Goal: Task Accomplishment & Management: Complete application form

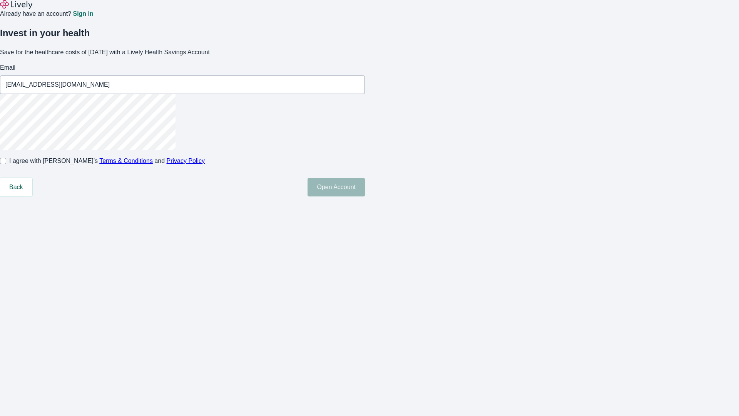
click at [6, 164] on input "I agree with Lively’s Terms & Conditions and Privacy Policy" at bounding box center [3, 161] width 6 height 6
checkbox input "true"
click at [365, 196] on button "Open Account" at bounding box center [336, 187] width 57 height 18
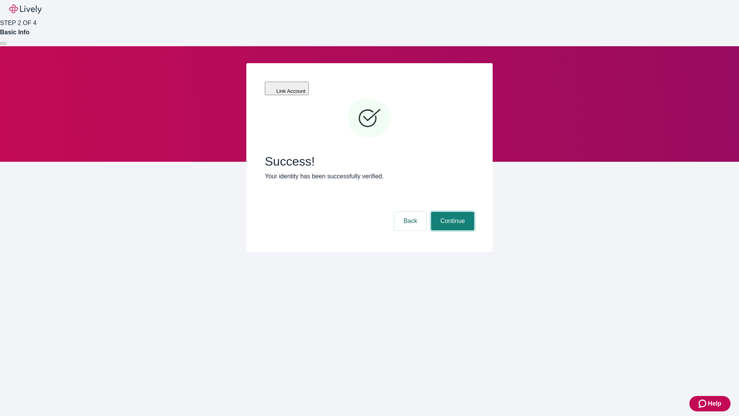
click at [451, 212] on button "Continue" at bounding box center [452, 221] width 43 height 18
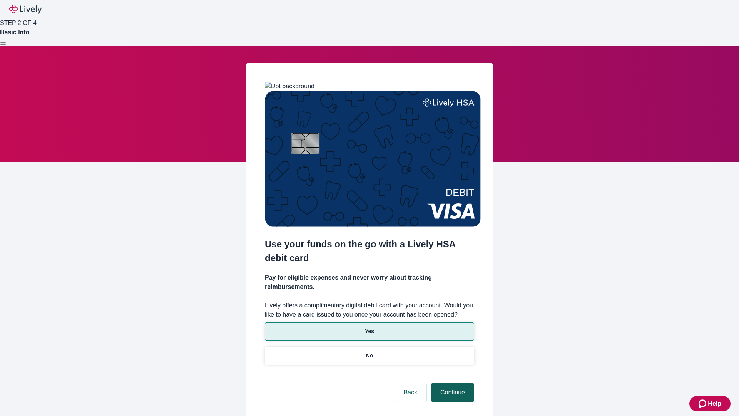
click at [369, 351] on p "No" at bounding box center [369, 355] width 7 height 8
click at [451, 383] on button "Continue" at bounding box center [452, 392] width 43 height 18
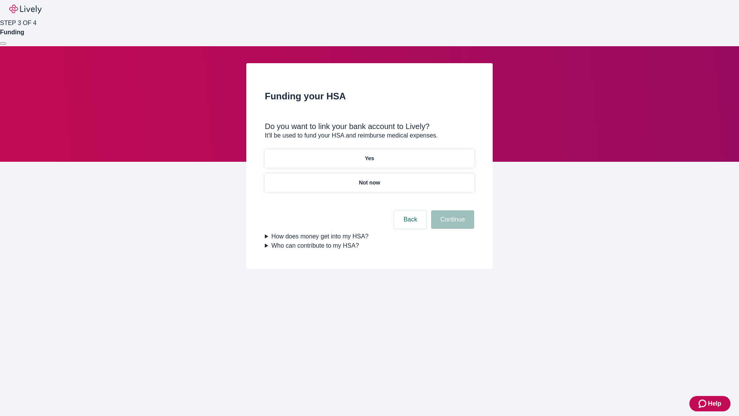
click at [369, 154] on p "Yes" at bounding box center [369, 158] width 9 height 8
click at [451, 210] on button "Continue" at bounding box center [452, 219] width 43 height 18
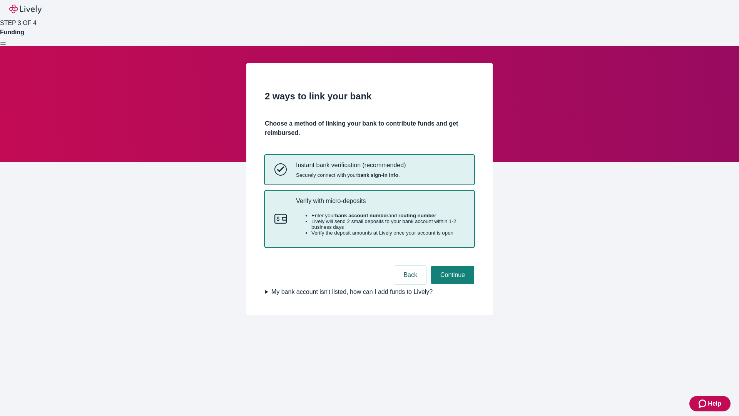
click at [380, 204] on p "Verify with micro-deposits" at bounding box center [380, 200] width 169 height 7
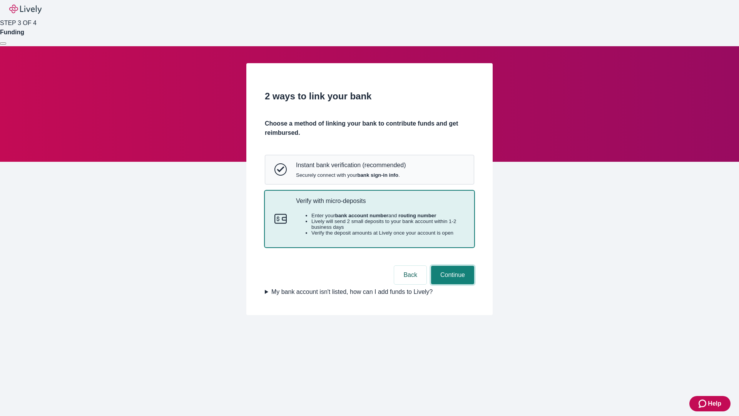
click at [451, 284] on button "Continue" at bounding box center [452, 275] width 43 height 18
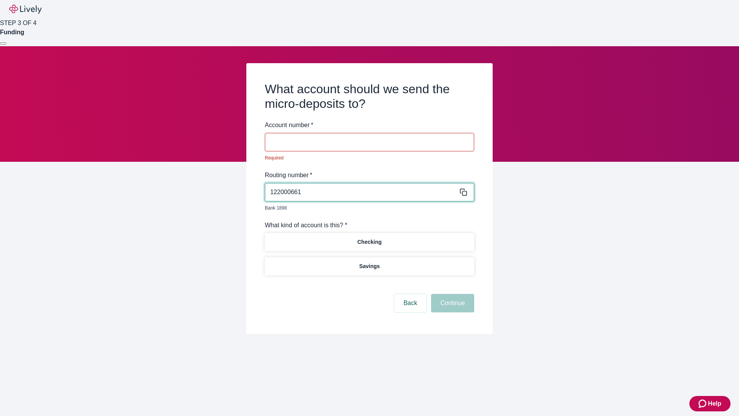
type input "122000661"
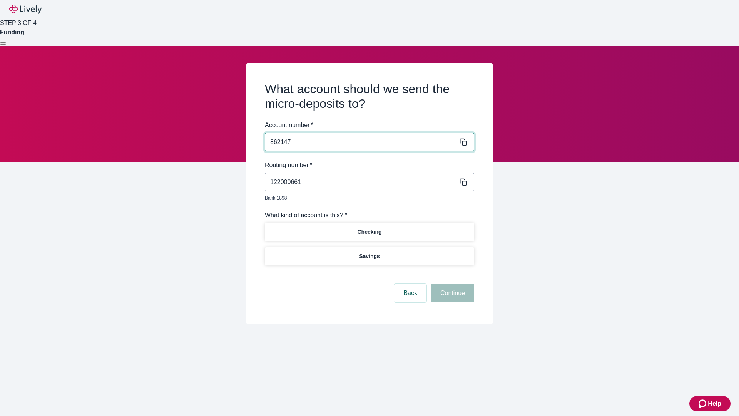
type input "862147"
click at [369, 228] on p "Checking" at bounding box center [369, 232] width 24 height 8
click at [451, 284] on button "Continue" at bounding box center [452, 293] width 43 height 18
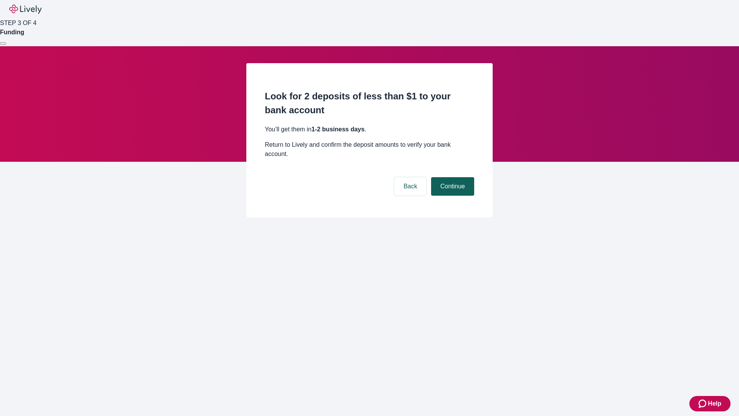
click at [451, 177] on button "Continue" at bounding box center [452, 186] width 43 height 18
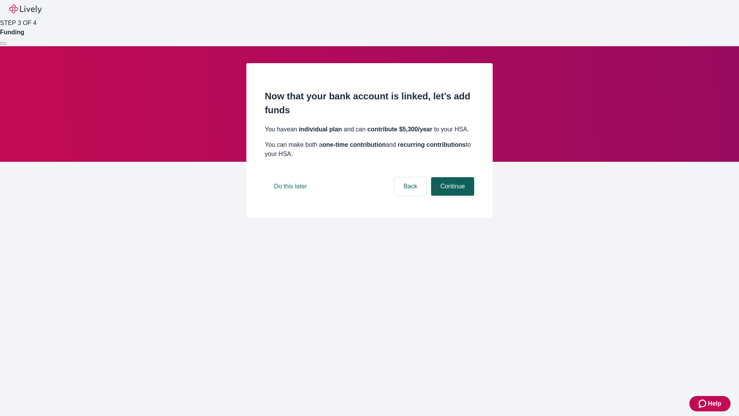
click at [451, 196] on button "Continue" at bounding box center [452, 186] width 43 height 18
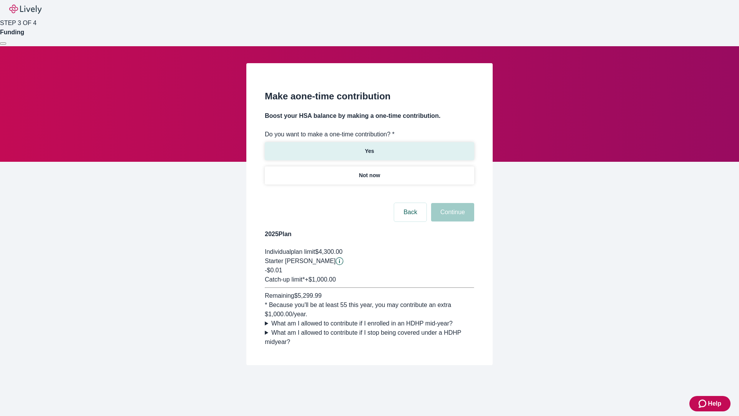
click at [369, 147] on p "Yes" at bounding box center [369, 151] width 9 height 8
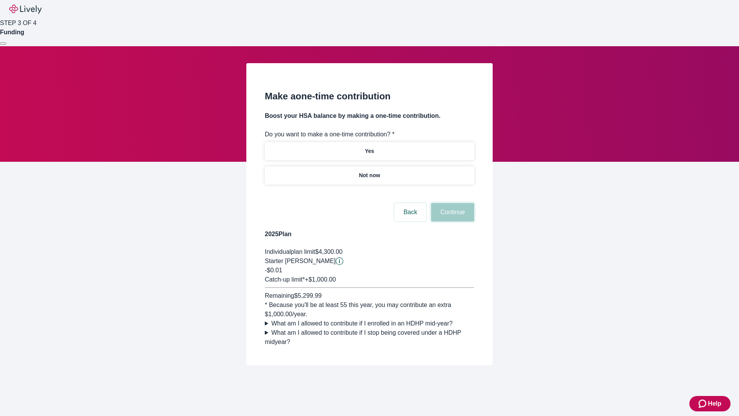
click at [451, 221] on button "Continue" at bounding box center [452, 212] width 43 height 18
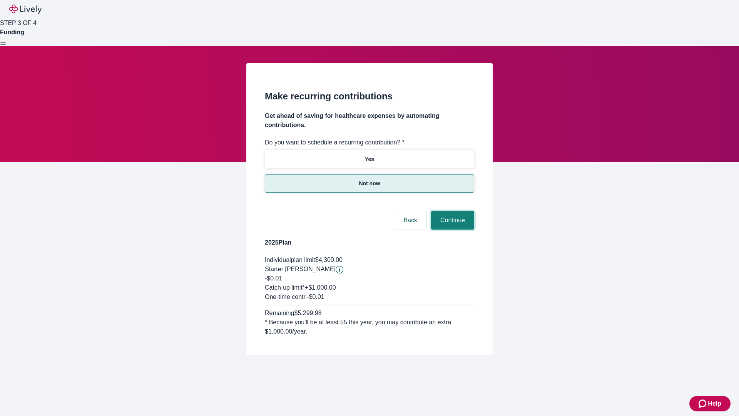
click at [451, 211] on button "Continue" at bounding box center [452, 220] width 43 height 18
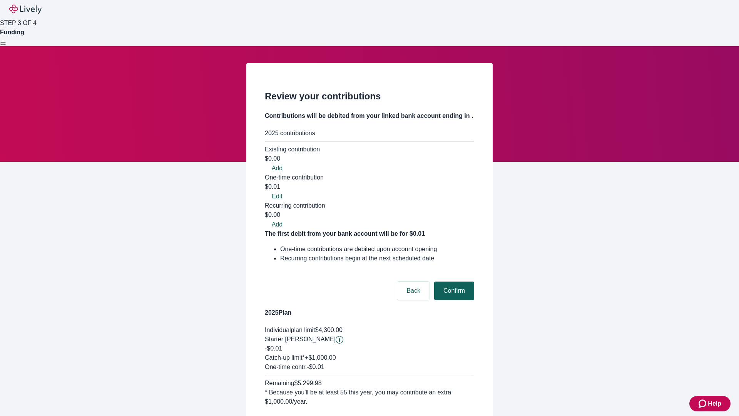
click at [453, 281] on button "Confirm" at bounding box center [454, 290] width 40 height 18
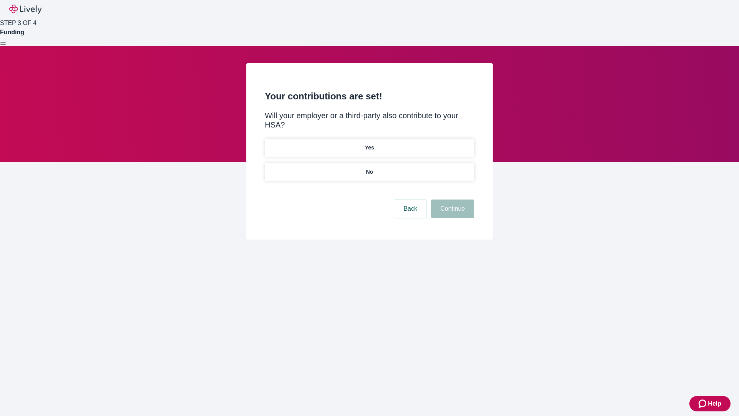
click at [369, 168] on p "No" at bounding box center [369, 172] width 7 height 8
click at [451, 199] on button "Continue" at bounding box center [452, 208] width 43 height 18
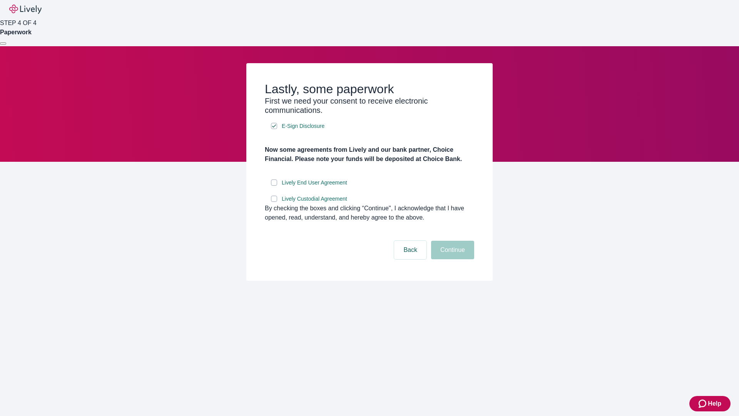
click at [274, 186] on input "Lively End User Agreement" at bounding box center [274, 182] width 6 height 6
checkbox input "true"
click at [274, 202] on input "Lively Custodial Agreement" at bounding box center [274, 199] width 6 height 6
checkbox input "true"
click at [451, 259] on button "Continue" at bounding box center [452, 250] width 43 height 18
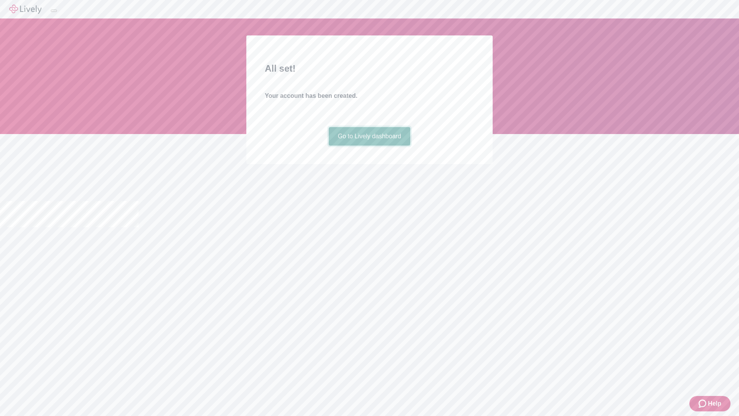
click at [369, 145] on link "Go to Lively dashboard" at bounding box center [370, 136] width 82 height 18
